Goal: Task Accomplishment & Management: Use online tool/utility

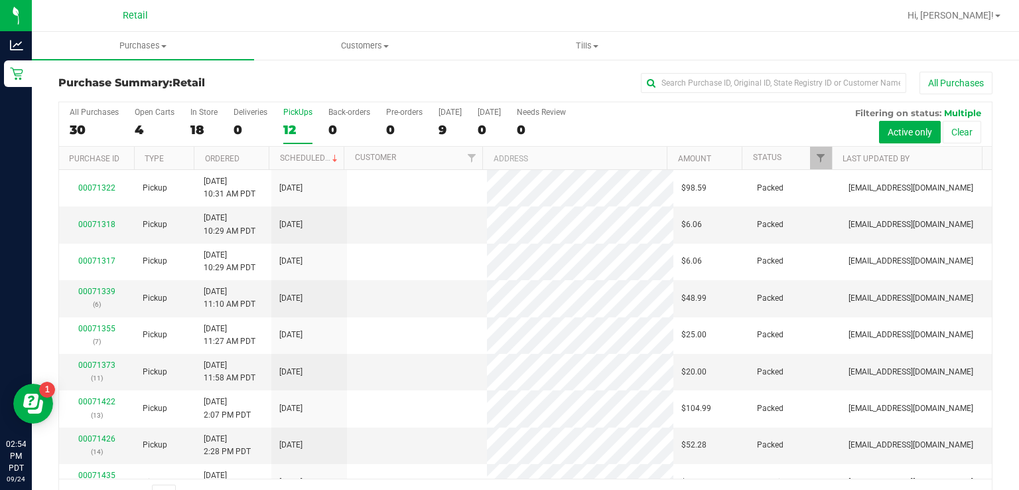
click at [295, 114] on div "PickUps" at bounding box center [297, 111] width 29 height 9
click at [0, 0] on input "PickUps 12" at bounding box center [0, 0] width 0 height 0
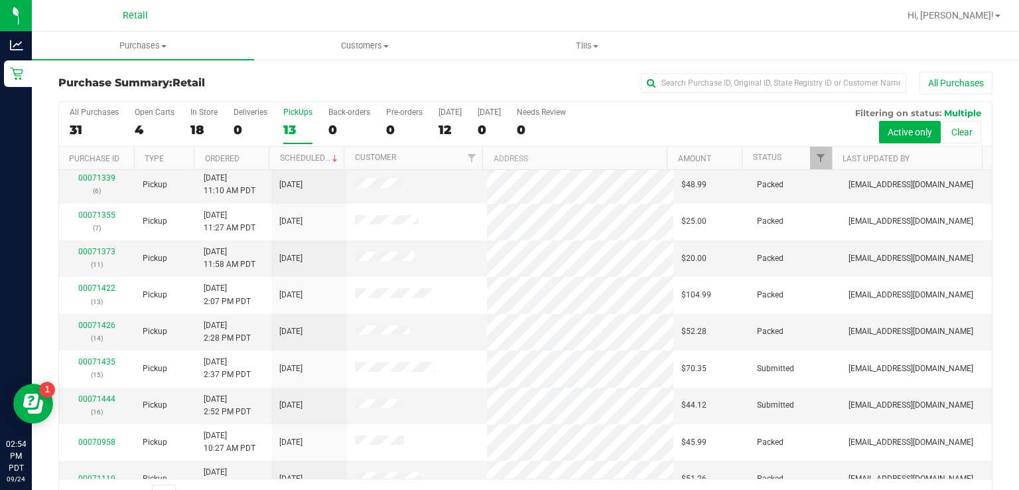
scroll to position [167, 0]
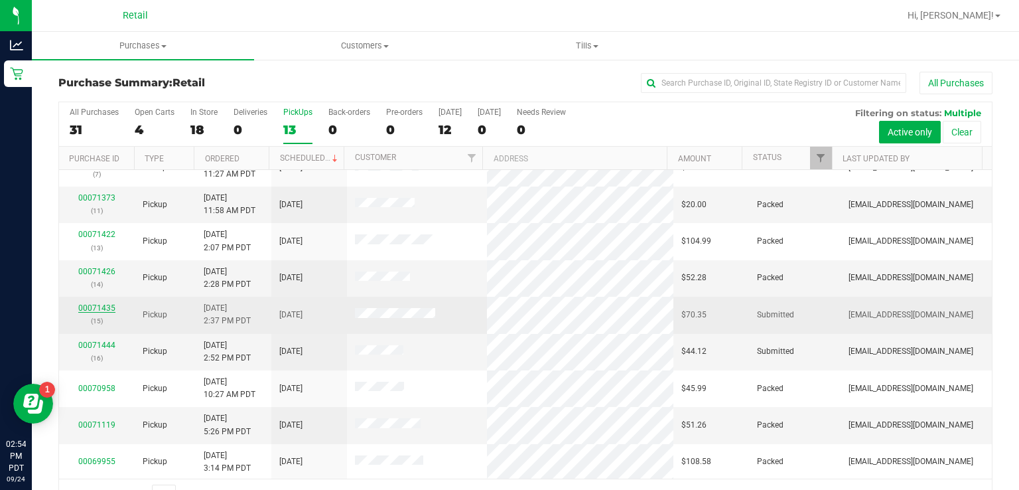
click at [88, 305] on link "00071435" at bounding box center [96, 307] width 37 height 9
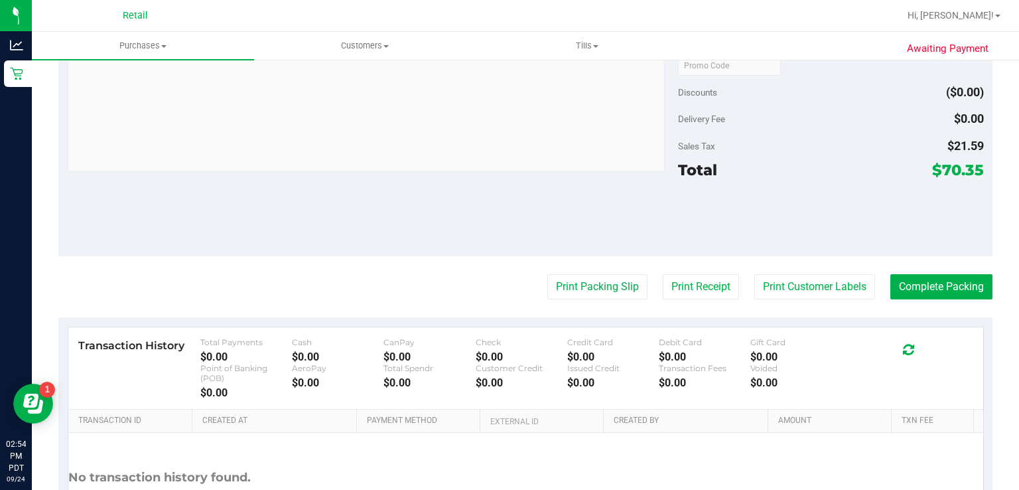
scroll to position [504, 0]
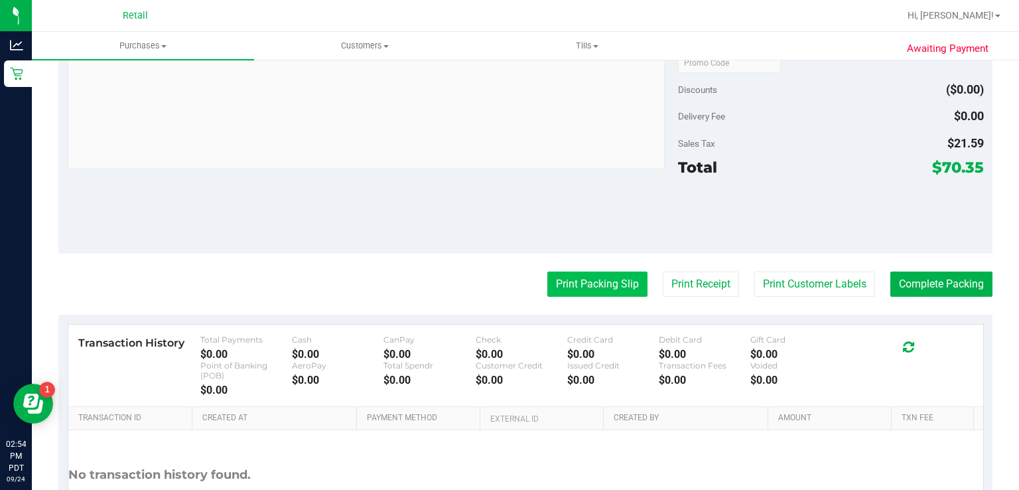
click at [592, 281] on button "Print Packing Slip" at bounding box center [597, 283] width 100 height 25
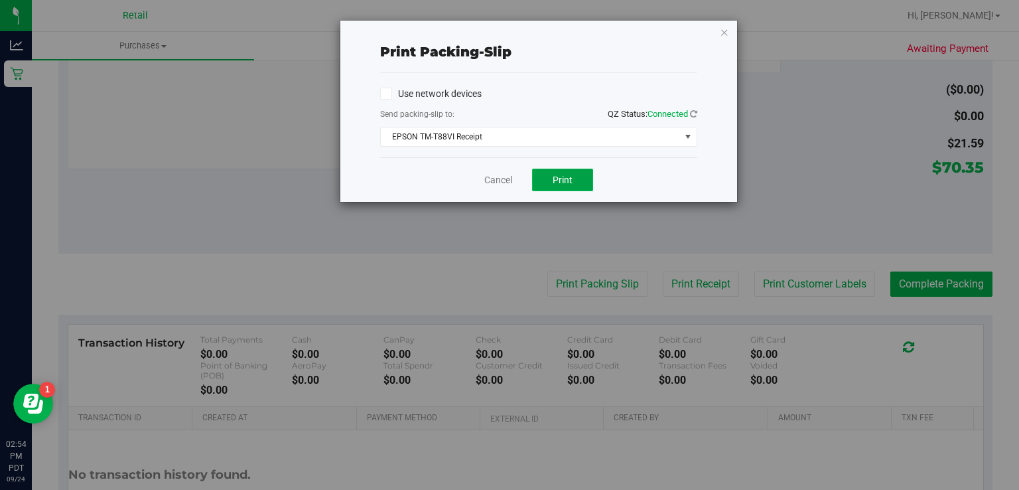
click at [565, 178] on span "Print" at bounding box center [563, 179] width 20 height 11
click at [501, 200] on div "Cancel Print" at bounding box center [538, 179] width 317 height 44
click at [500, 180] on link "Cancel" at bounding box center [498, 180] width 28 height 14
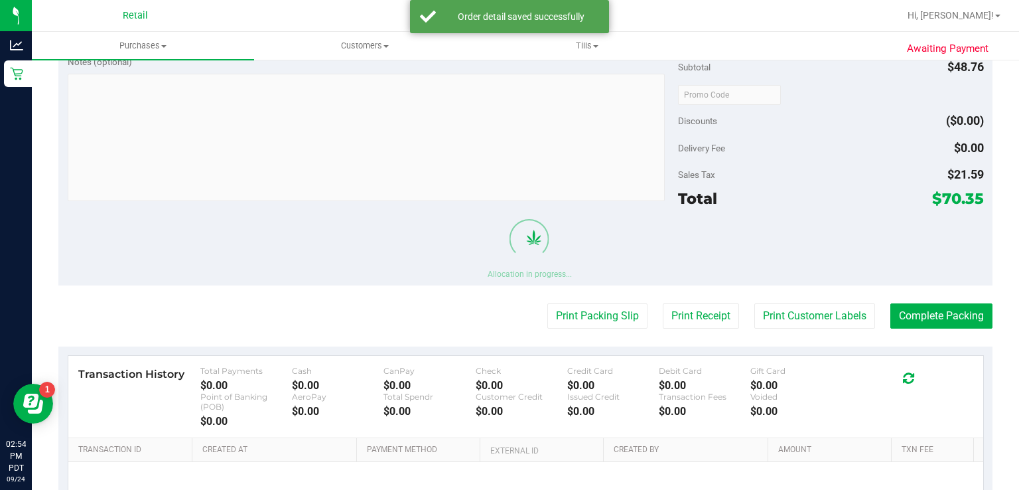
scroll to position [566, 0]
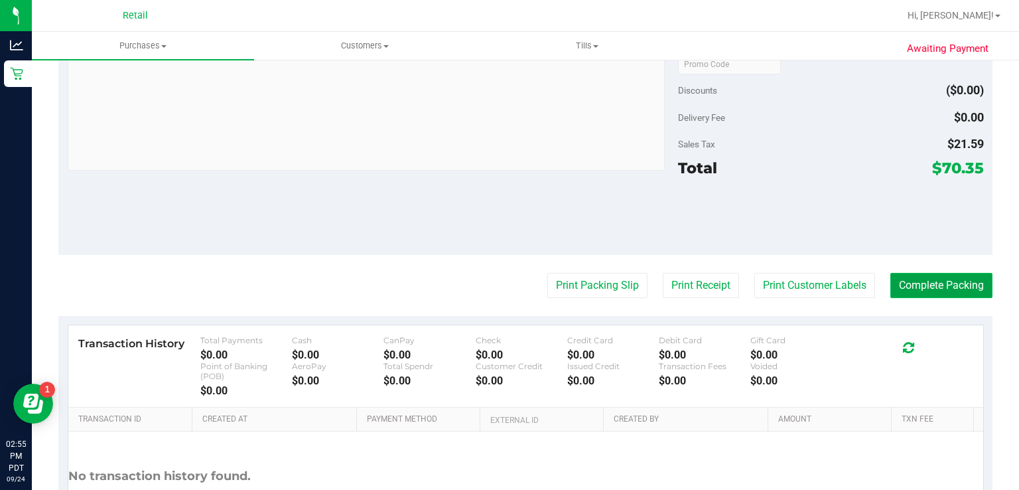
click at [926, 281] on button "Complete Packing" at bounding box center [941, 285] width 102 height 25
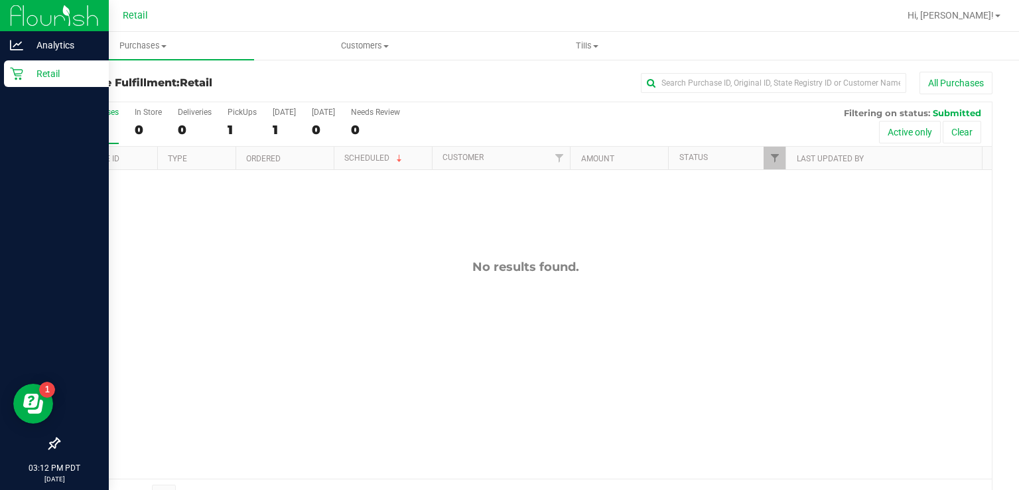
click at [19, 85] on div "Retail" at bounding box center [56, 73] width 105 height 27
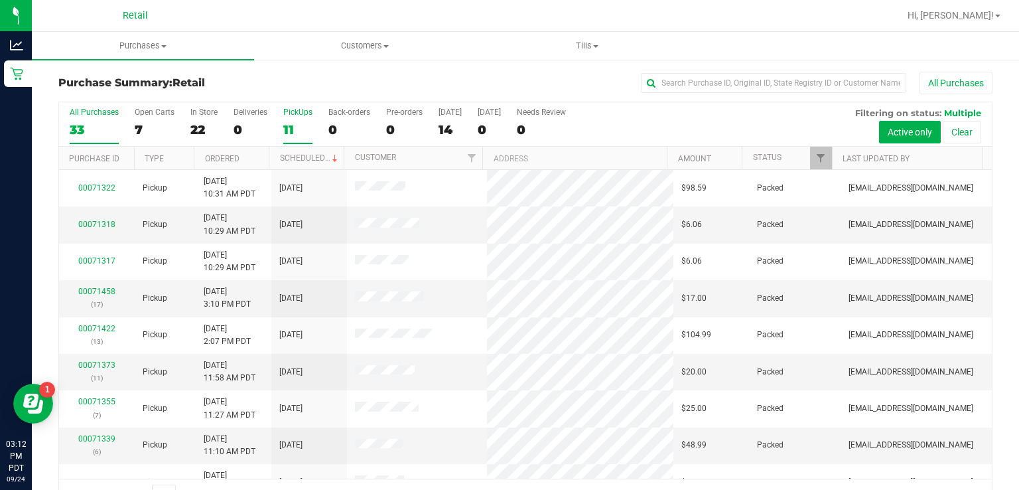
click at [288, 110] on div "PickUps" at bounding box center [297, 111] width 29 height 9
click at [0, 0] on input "PickUps 11" at bounding box center [0, 0] width 0 height 0
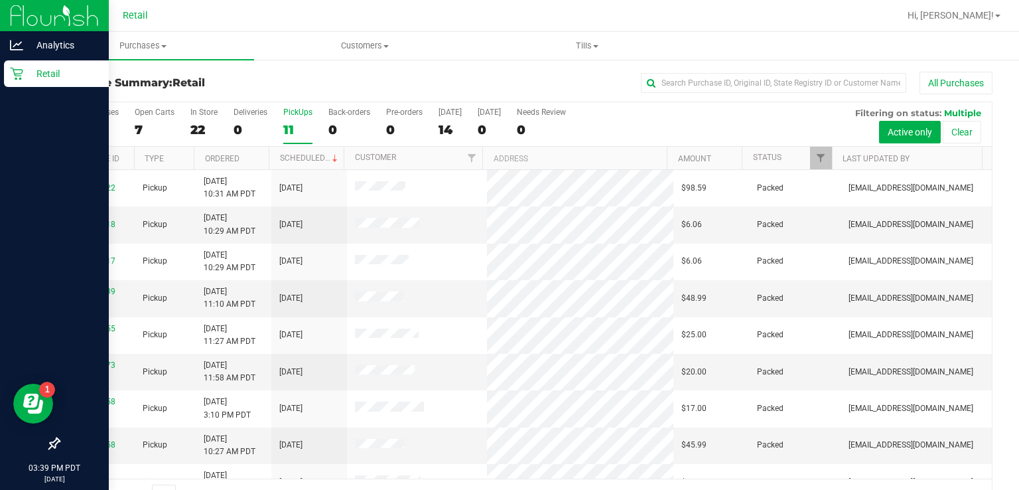
click at [21, 76] on icon at bounding box center [16, 74] width 13 height 13
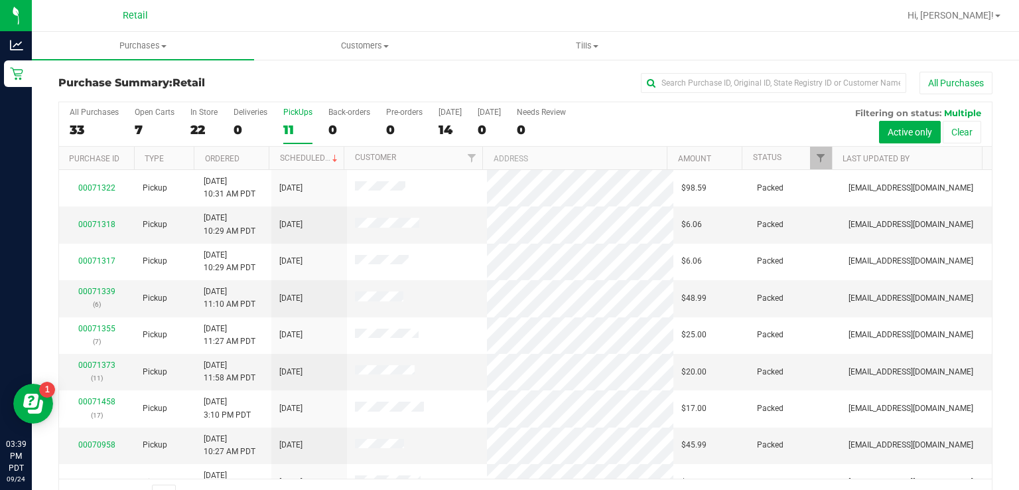
click at [296, 108] on div "PickUps" at bounding box center [297, 111] width 29 height 9
click at [0, 0] on input "PickUps 11" at bounding box center [0, 0] width 0 height 0
click at [998, 16] on span at bounding box center [997, 16] width 5 height 3
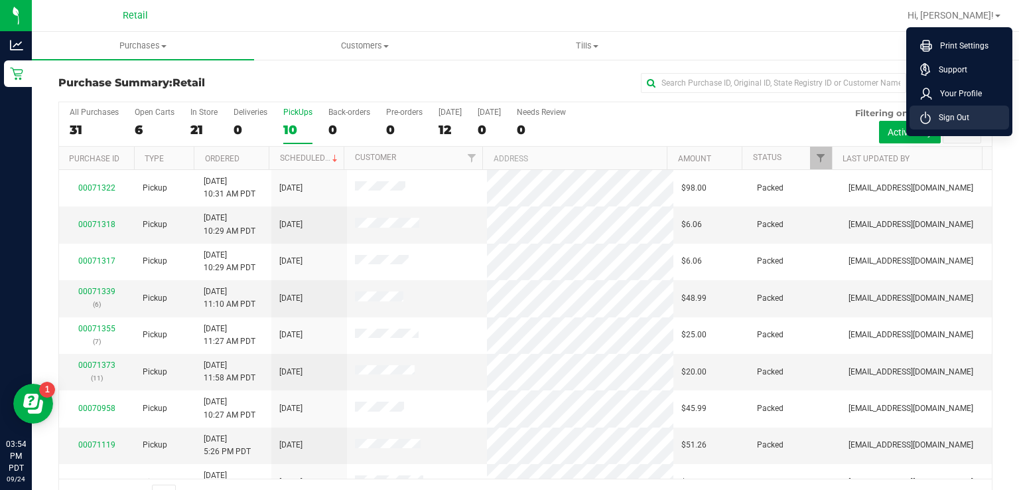
click at [952, 117] on span "Sign Out" at bounding box center [950, 117] width 38 height 13
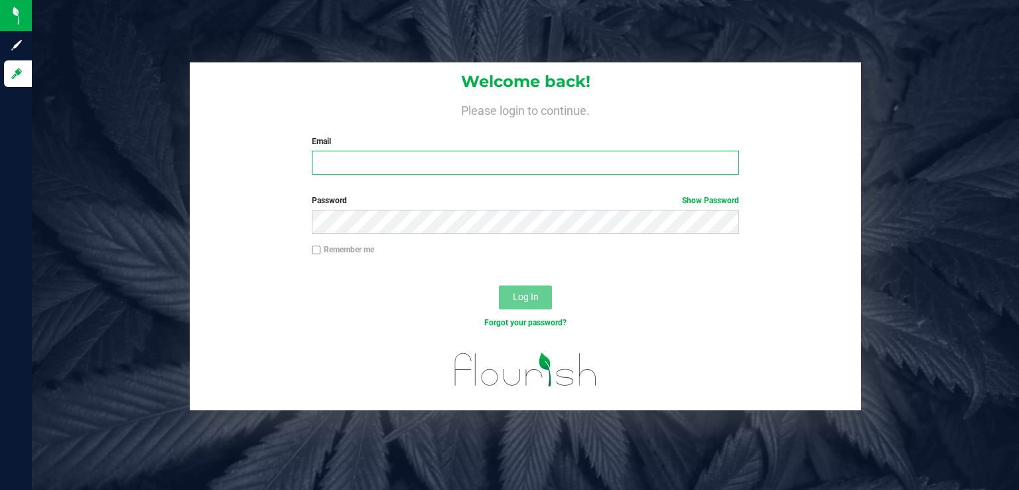
click at [348, 159] on input "Email" at bounding box center [526, 163] width 428 height 24
type input "[EMAIL_ADDRESS][DOMAIN_NAME]"
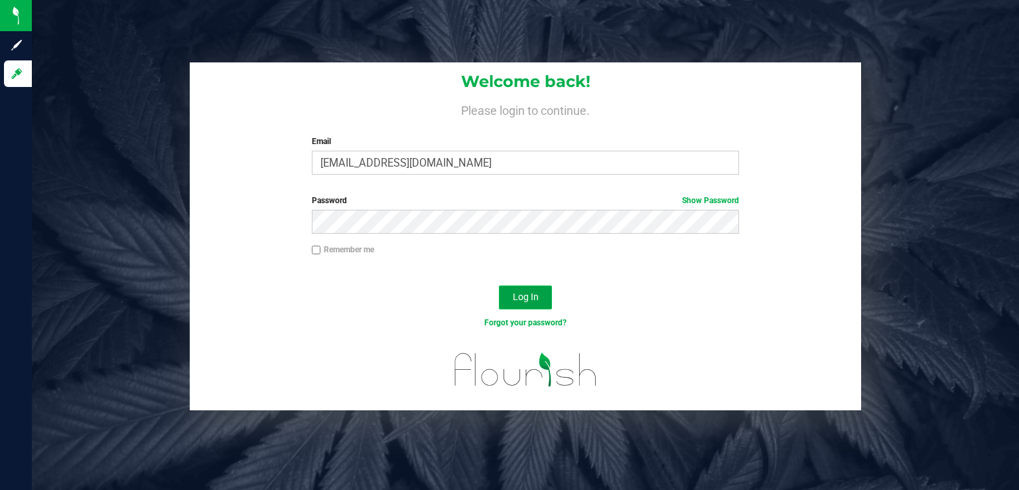
click at [533, 291] on span "Log In" at bounding box center [526, 296] width 26 height 11
